Goal: Use online tool/utility: Utilize a website feature to perform a specific function

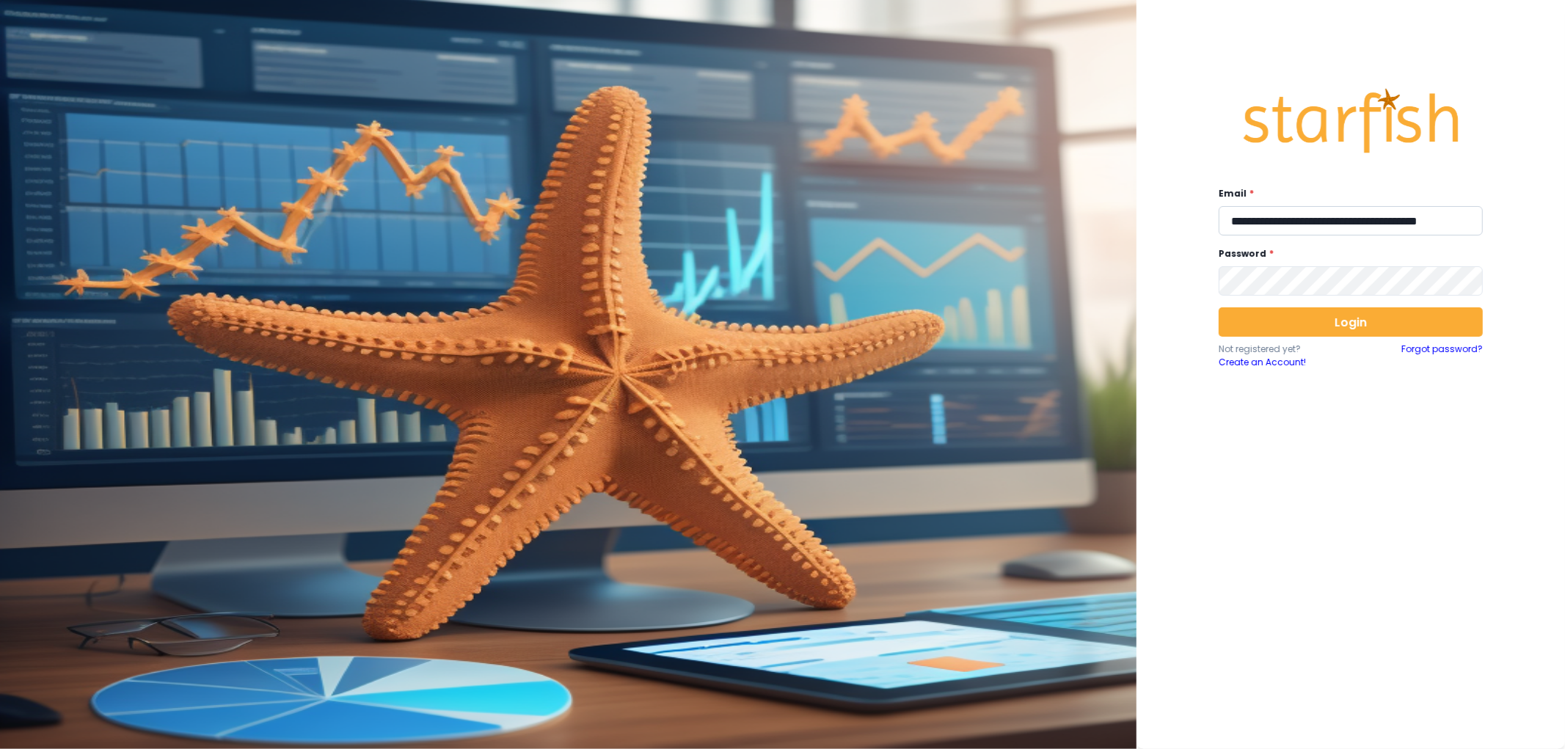
click at [1270, 216] on input "**********" at bounding box center [1351, 220] width 264 height 29
type input "**********"
click at [1394, 320] on button "Login" at bounding box center [1351, 321] width 264 height 29
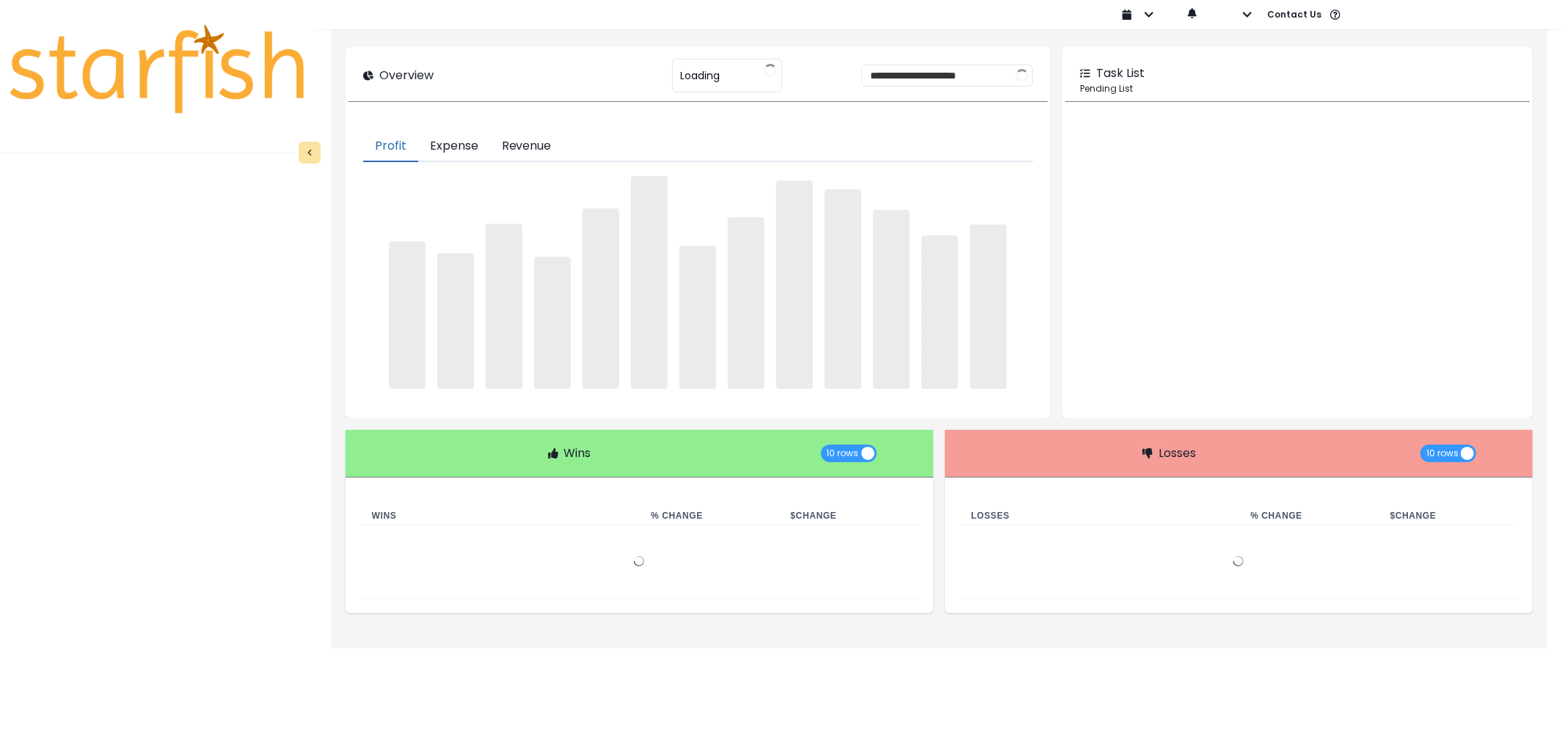
type input "********"
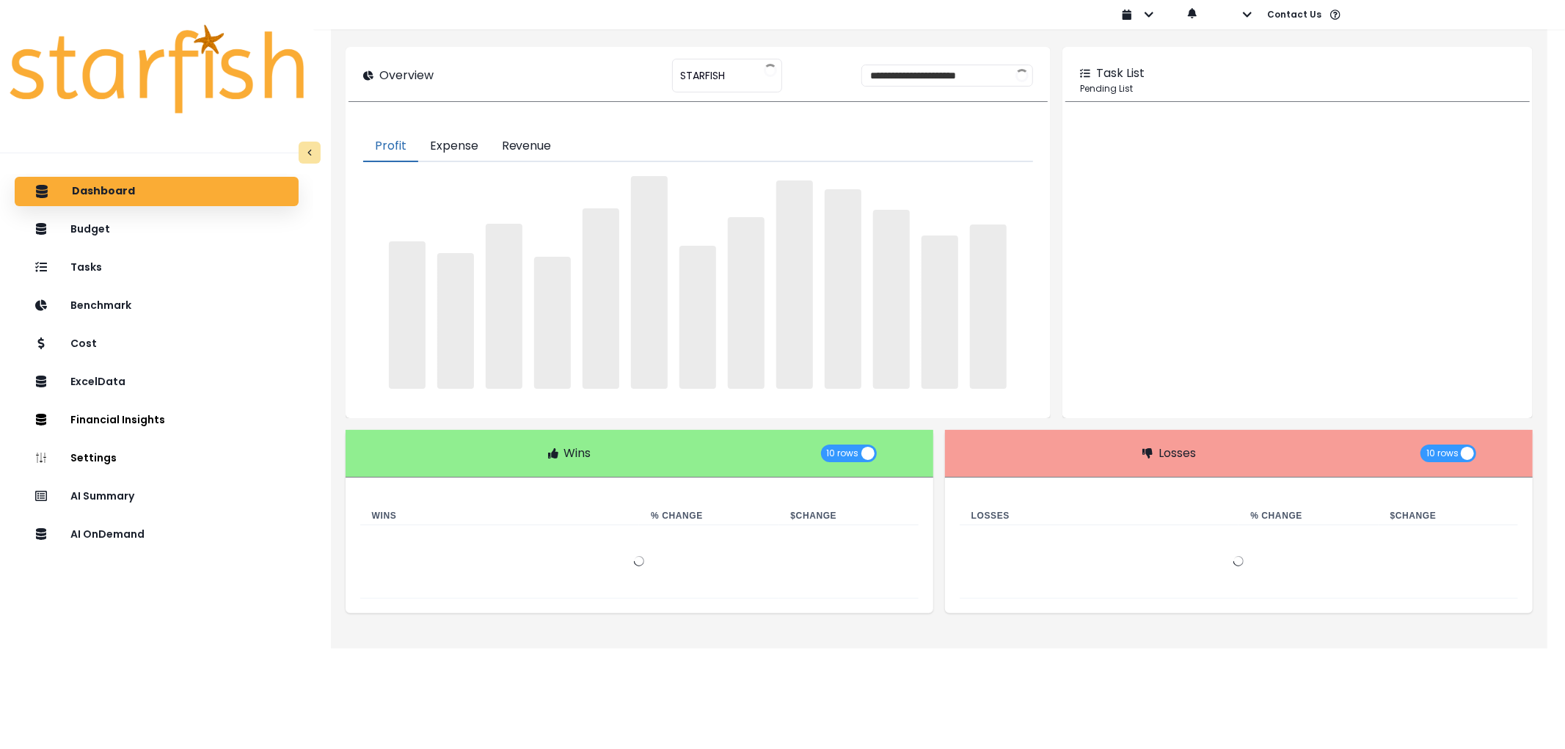
click at [126, 518] on div "Dashboard Budget Tasks Benchmark Cost ExcelData Financial Insights Location Ana…" at bounding box center [156, 493] width 313 height 639
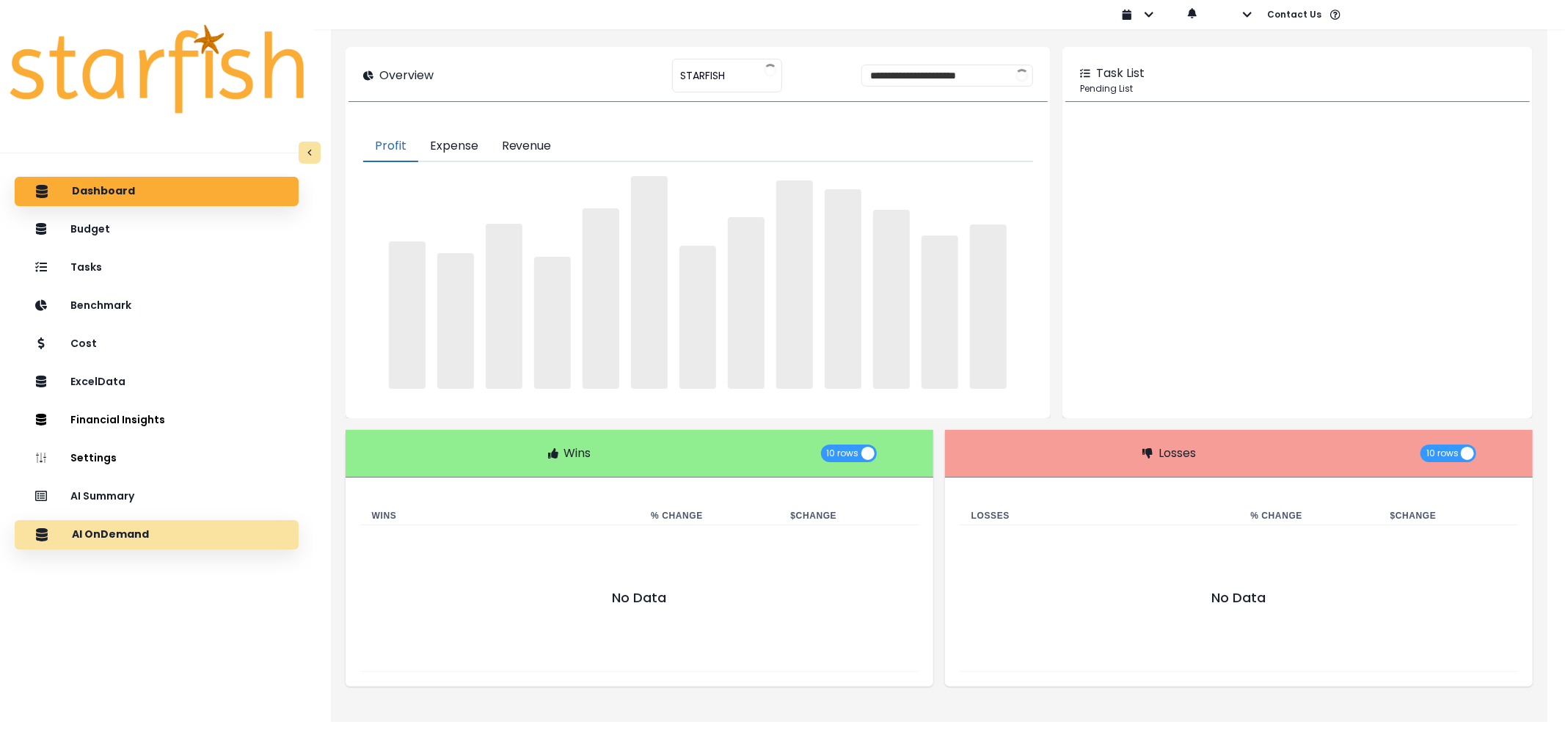
click at [130, 534] on p "AI OnDemand" at bounding box center [110, 534] width 77 height 13
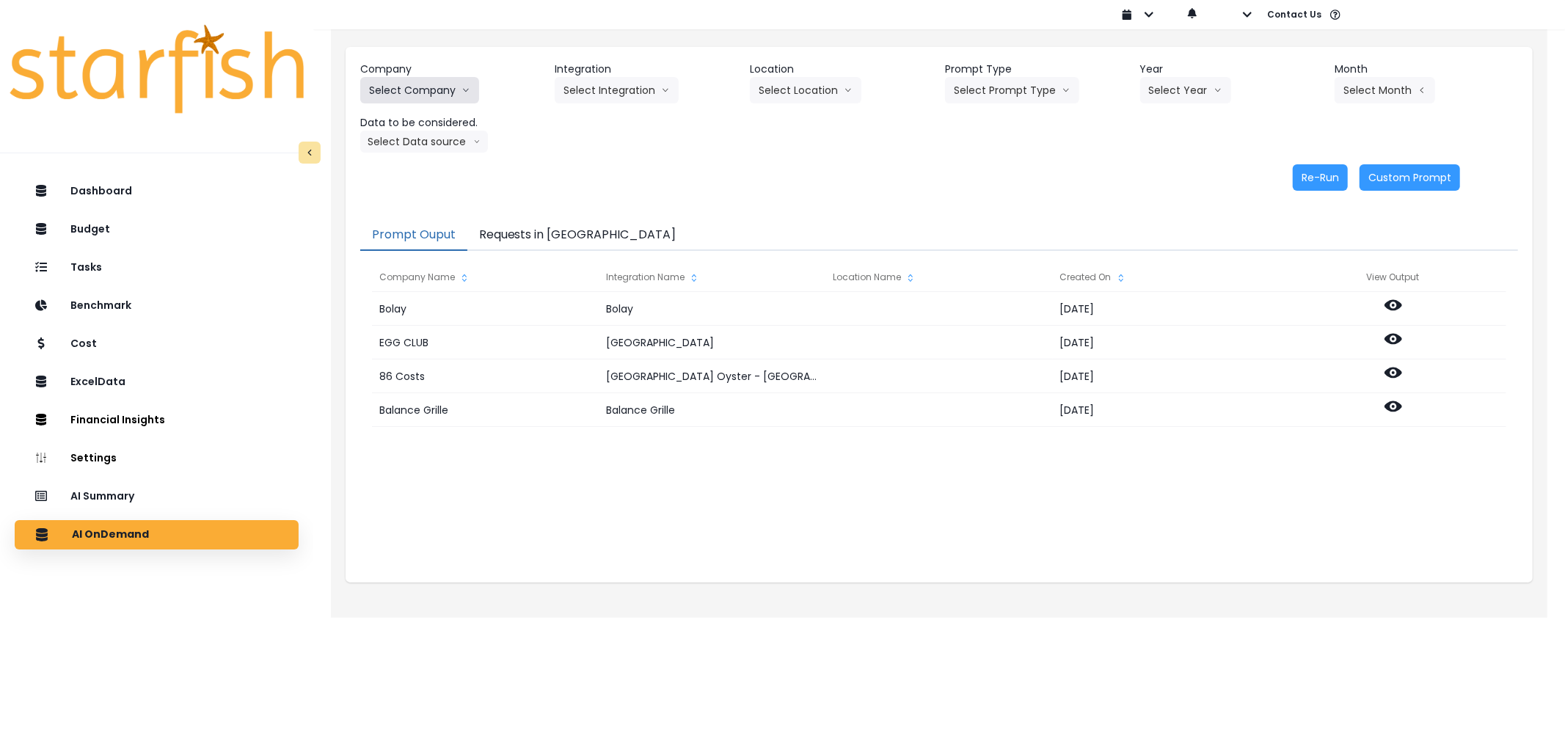
click at [435, 78] on button "Select Company" at bounding box center [419, 90] width 119 height 26
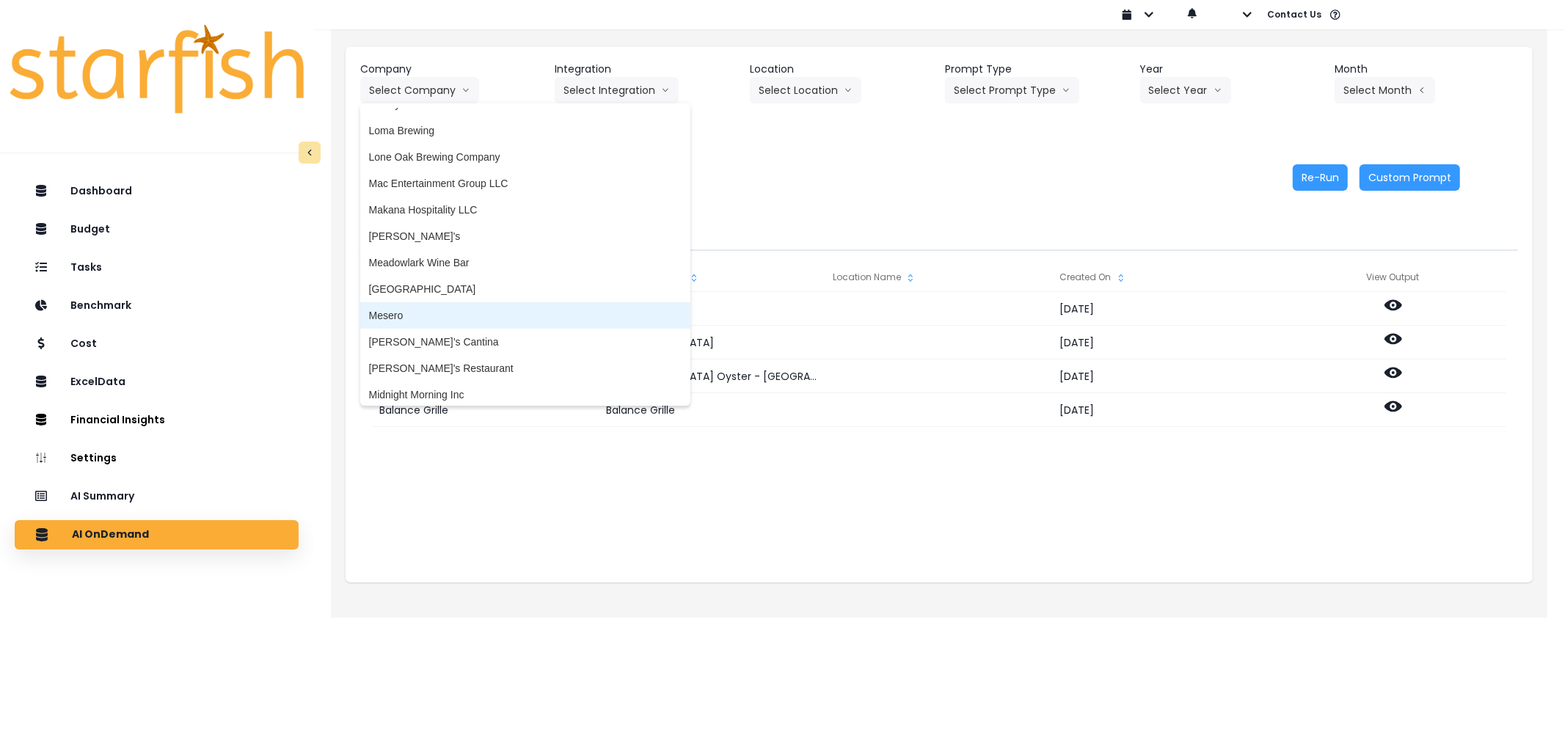
scroll to position [2358, 0]
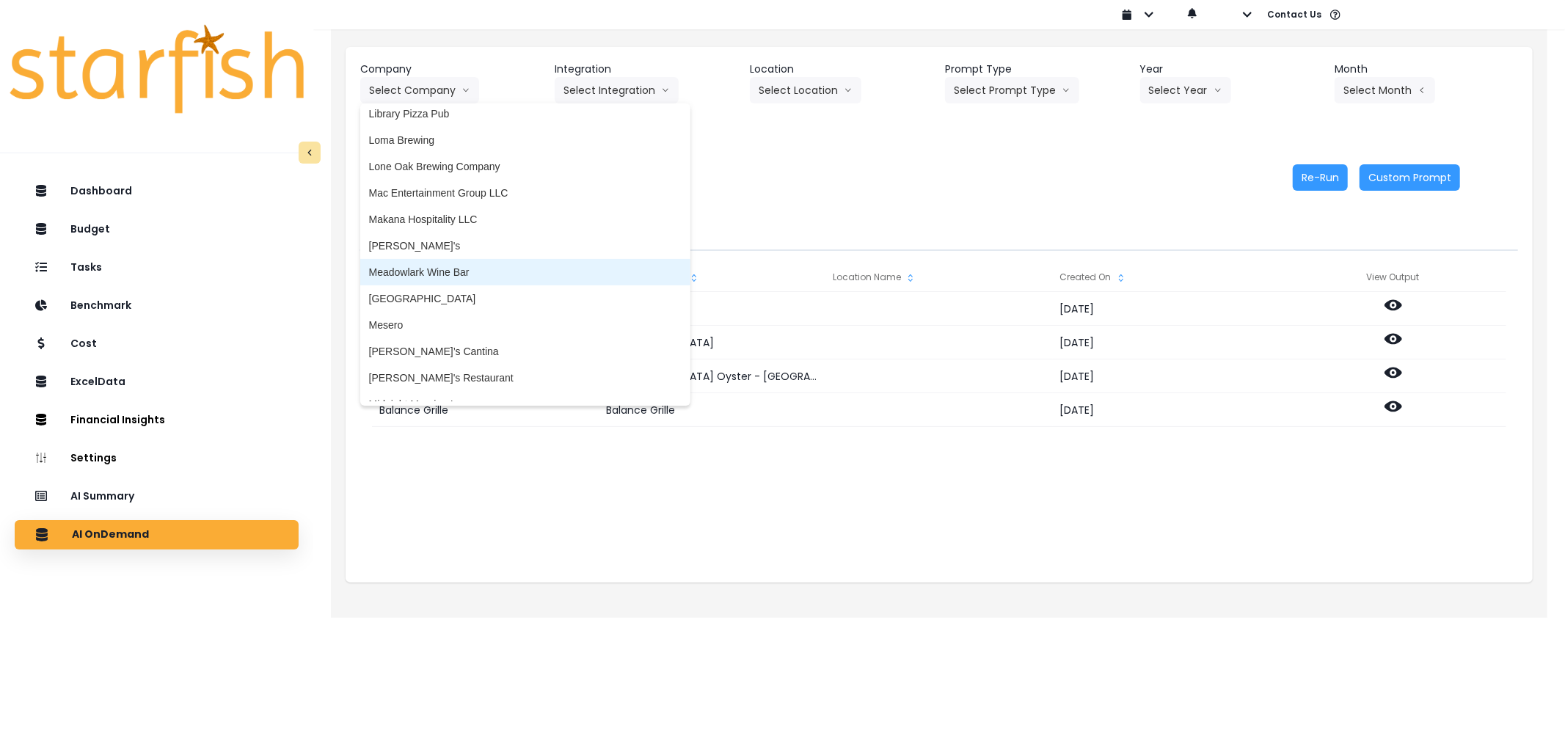
click at [456, 271] on span "Meadowlark Wine Bar" at bounding box center [525, 272] width 313 height 15
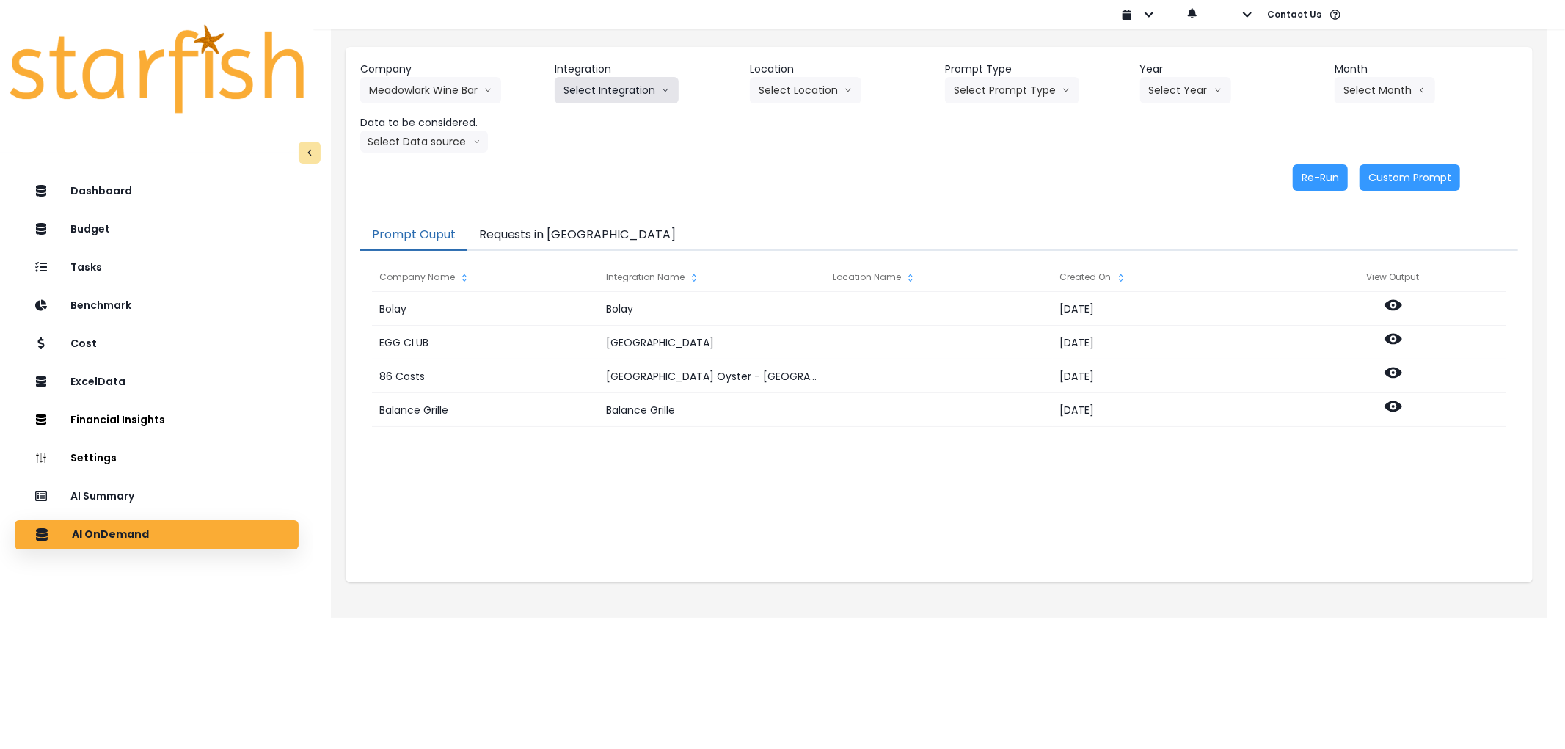
click at [602, 97] on button "Select Integration" at bounding box center [617, 90] width 124 height 26
click at [596, 117] on span "Quickbooks" at bounding box center [590, 121] width 54 height 15
click at [994, 75] on header "Prompt Type" at bounding box center [1036, 69] width 183 height 15
click at [1001, 99] on button "Select Prompt Type" at bounding box center [1012, 90] width 134 height 26
click at [974, 158] on li "Weekly Summary" at bounding box center [995, 147] width 101 height 26
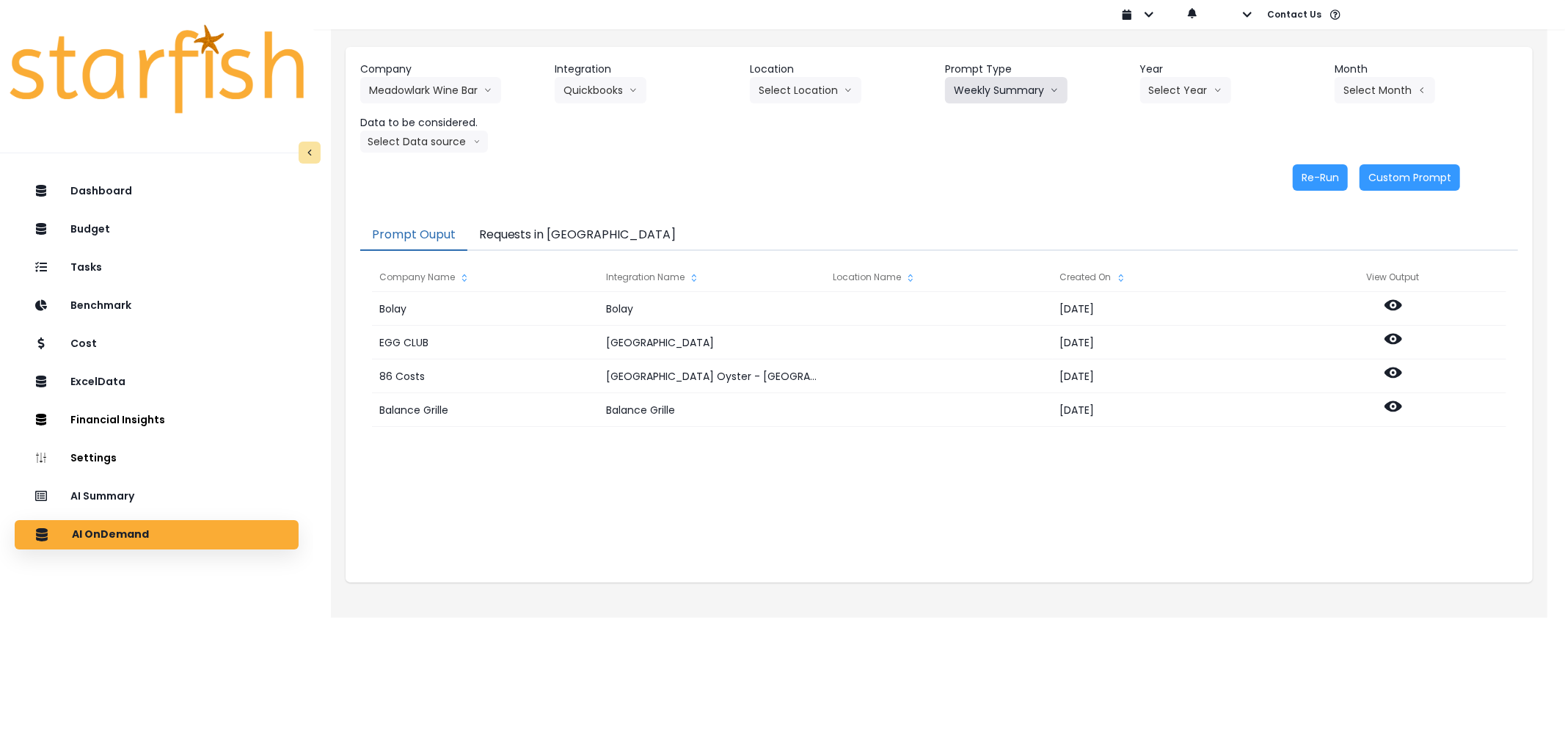
click at [998, 92] on button "Weekly Summary" at bounding box center [1006, 90] width 123 height 26
drag, startPoint x: 985, startPoint y: 171, endPoint x: 1049, endPoint y: 157, distance: 65.3
click at [987, 171] on span "Error Task" at bounding box center [995, 174] width 83 height 15
click at [1175, 89] on button "Select Year" at bounding box center [1185, 90] width 91 height 26
drag, startPoint x: 1164, startPoint y: 178, endPoint x: 1397, endPoint y: 93, distance: 247.7
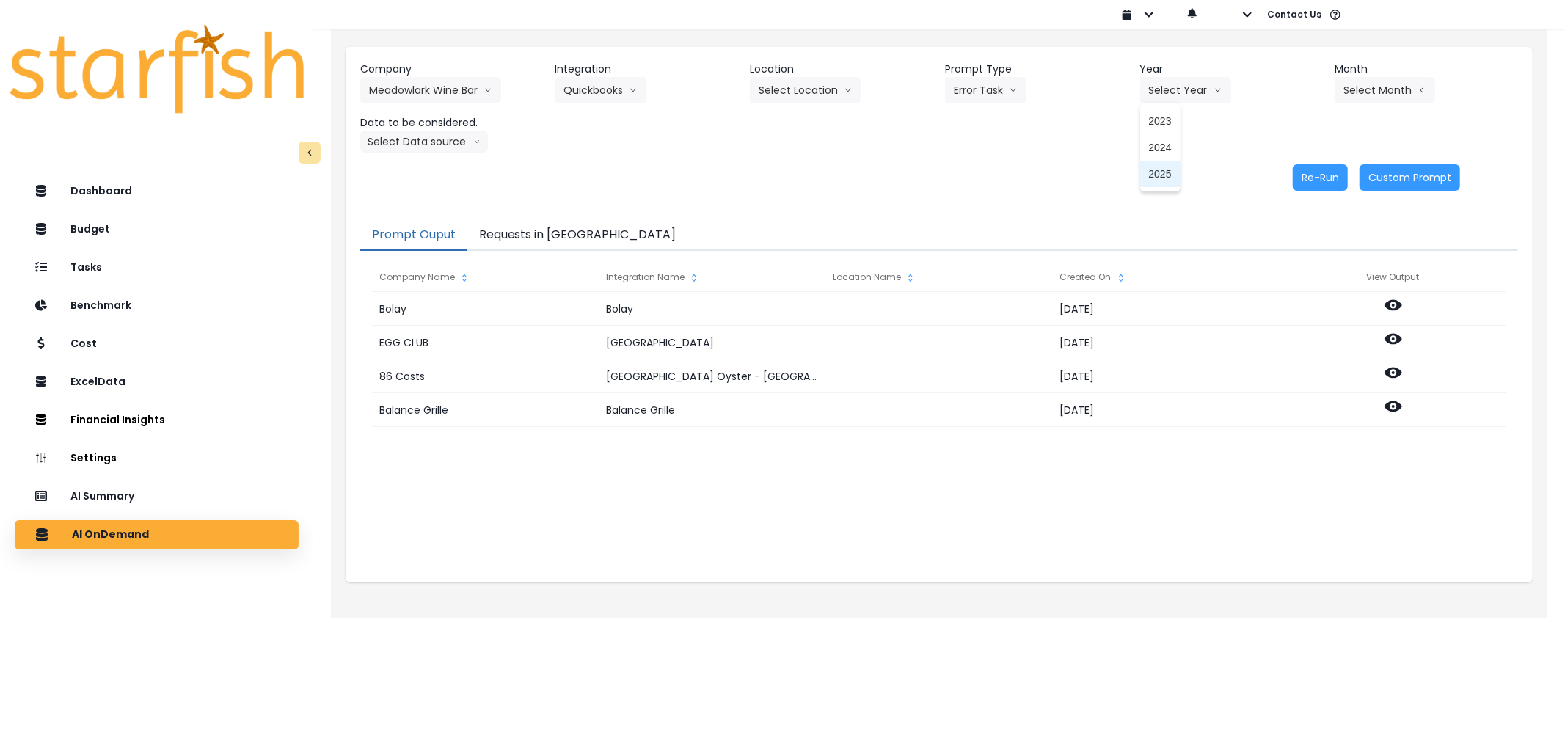
click at [1165, 178] on span "2025" at bounding box center [1160, 174] width 23 height 15
click at [1402, 91] on button "Select Month" at bounding box center [1385, 90] width 101 height 26
click at [1309, 299] on span "Sept" at bounding box center [1311, 306] width 29 height 15
click at [450, 142] on button "Select Data source" at bounding box center [424, 142] width 128 height 22
click at [420, 166] on span "Comparison overtime" at bounding box center [418, 170] width 98 height 15
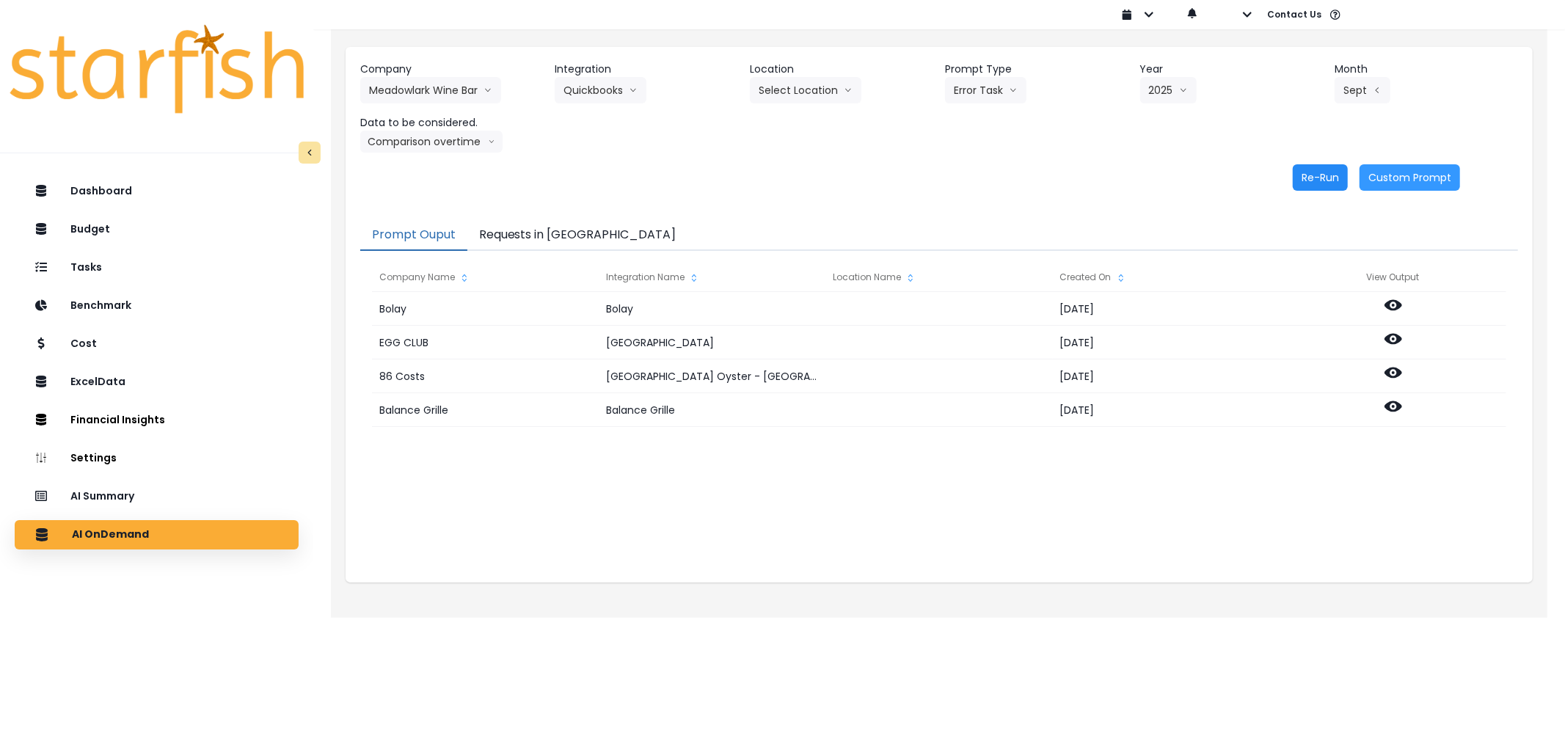
click at [1310, 181] on button "Re-Run" at bounding box center [1320, 177] width 55 height 26
click at [566, 230] on button "Requests in [GEOGRAPHIC_DATA]" at bounding box center [577, 235] width 221 height 31
